Goal: Task Accomplishment & Management: Use online tool/utility

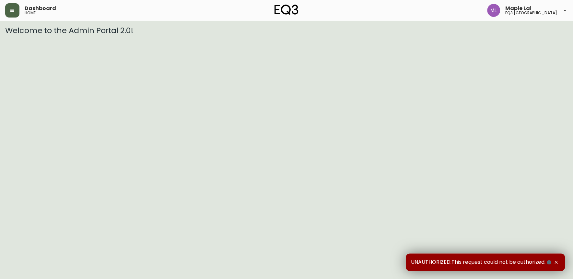
click at [11, 14] on button "button" at bounding box center [12, 10] width 14 height 14
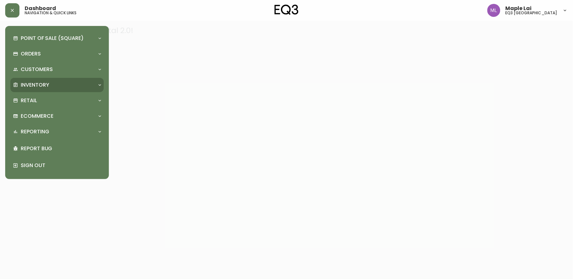
click at [55, 85] on div "Inventory" at bounding box center [54, 84] width 82 height 7
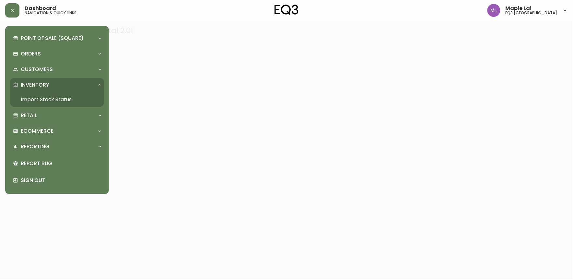
click at [57, 96] on link "Import Stock Status" at bounding box center [56, 99] width 93 height 15
